Goal: Information Seeking & Learning: Learn about a topic

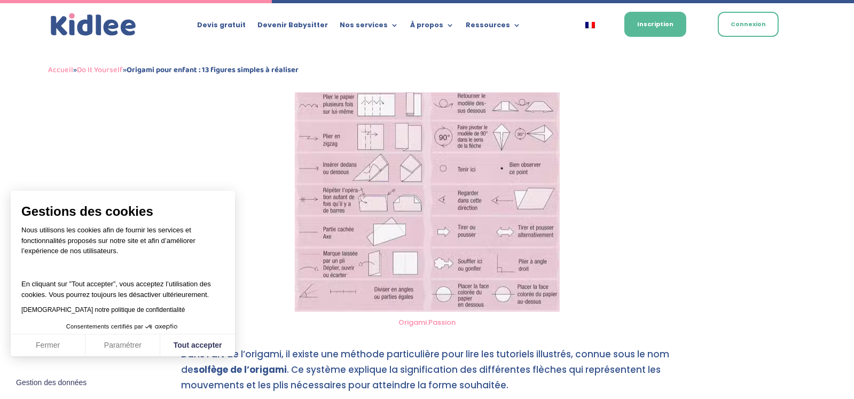
scroll to position [1520, 0]
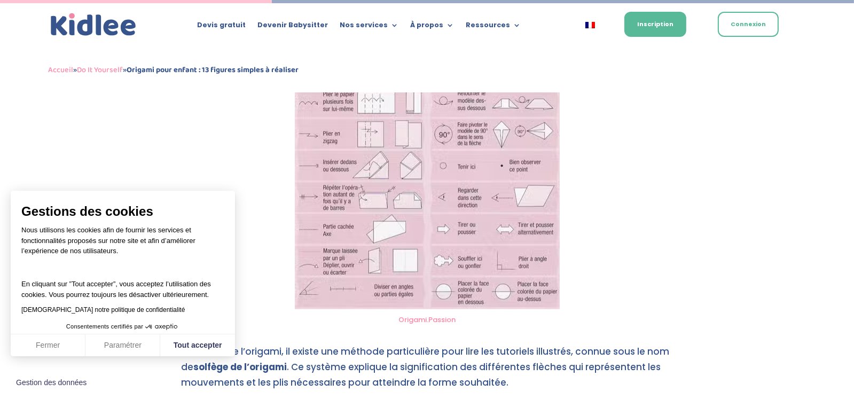
click at [436, 316] on link "Origami.Passion" at bounding box center [426, 319] width 57 height 10
click at [200, 347] on button "Tout accepter" at bounding box center [197, 345] width 75 height 22
checkbox input "true"
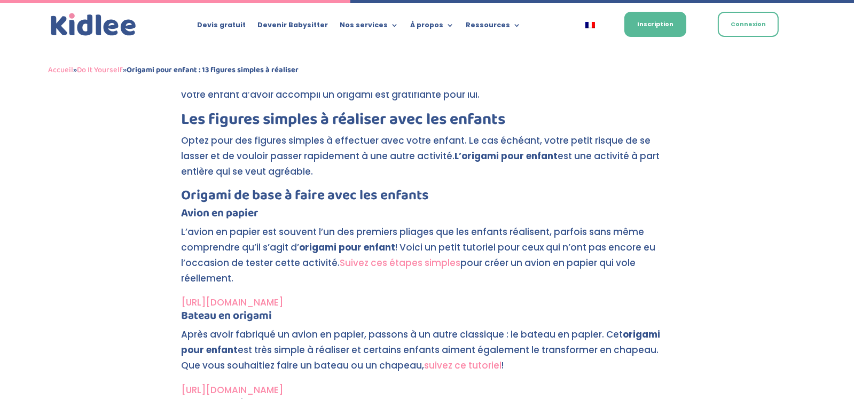
scroll to position [1971, 0]
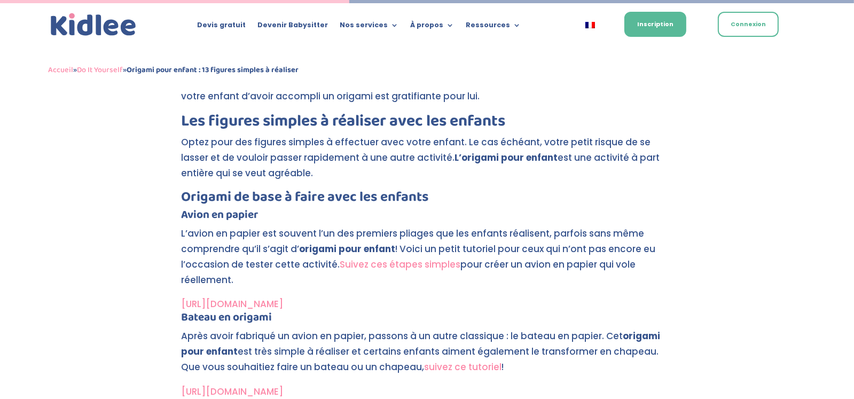
click at [284, 301] on link "[URL][DOMAIN_NAME]" at bounding box center [233, 303] width 102 height 13
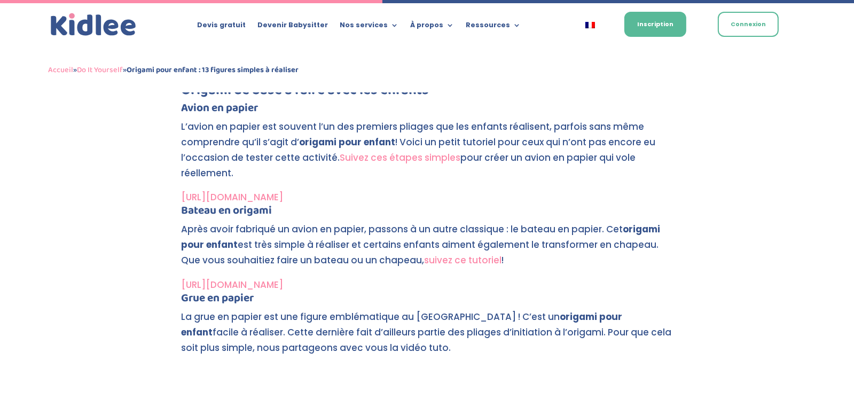
scroll to position [2156, 0]
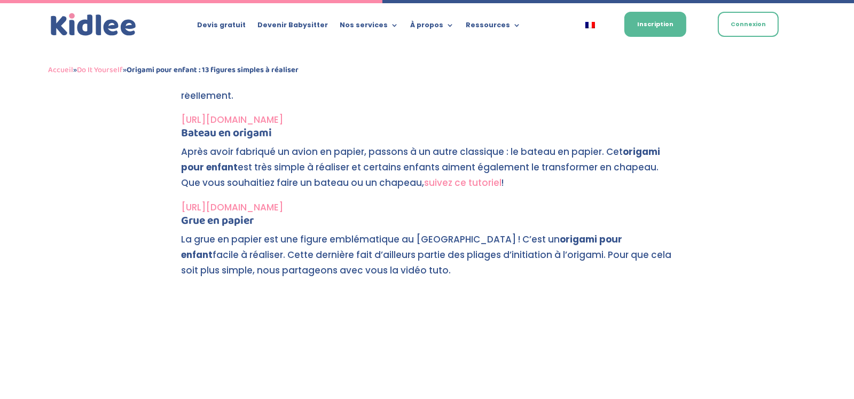
click at [318, 283] on p "La grue en papier est une figure emblématique au [GEOGRAPHIC_DATA] ! C’est un o…" at bounding box center [427, 260] width 491 height 56
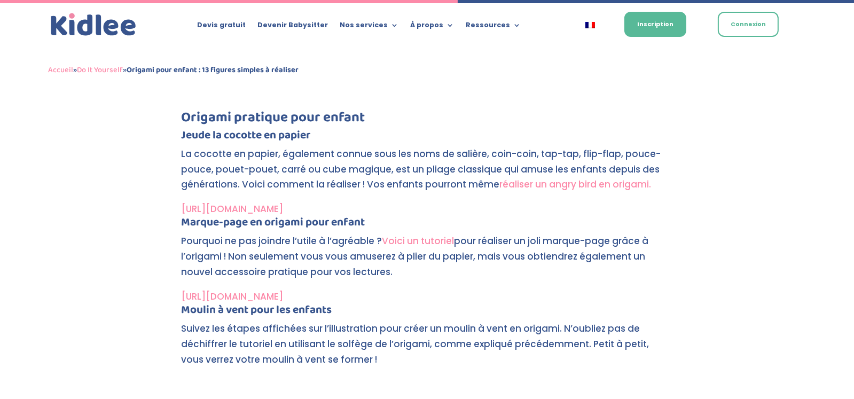
scroll to position [2636, 0]
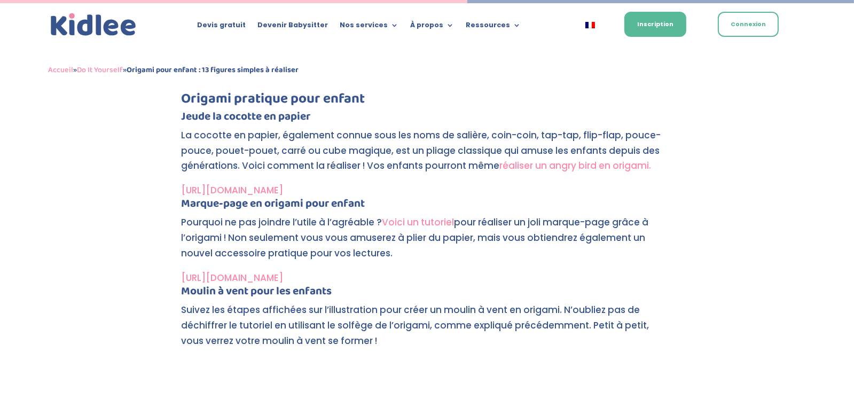
click at [435, 218] on link "Voici un tutoriel" at bounding box center [418, 222] width 72 height 13
